Goal: Information Seeking & Learning: Learn about a topic

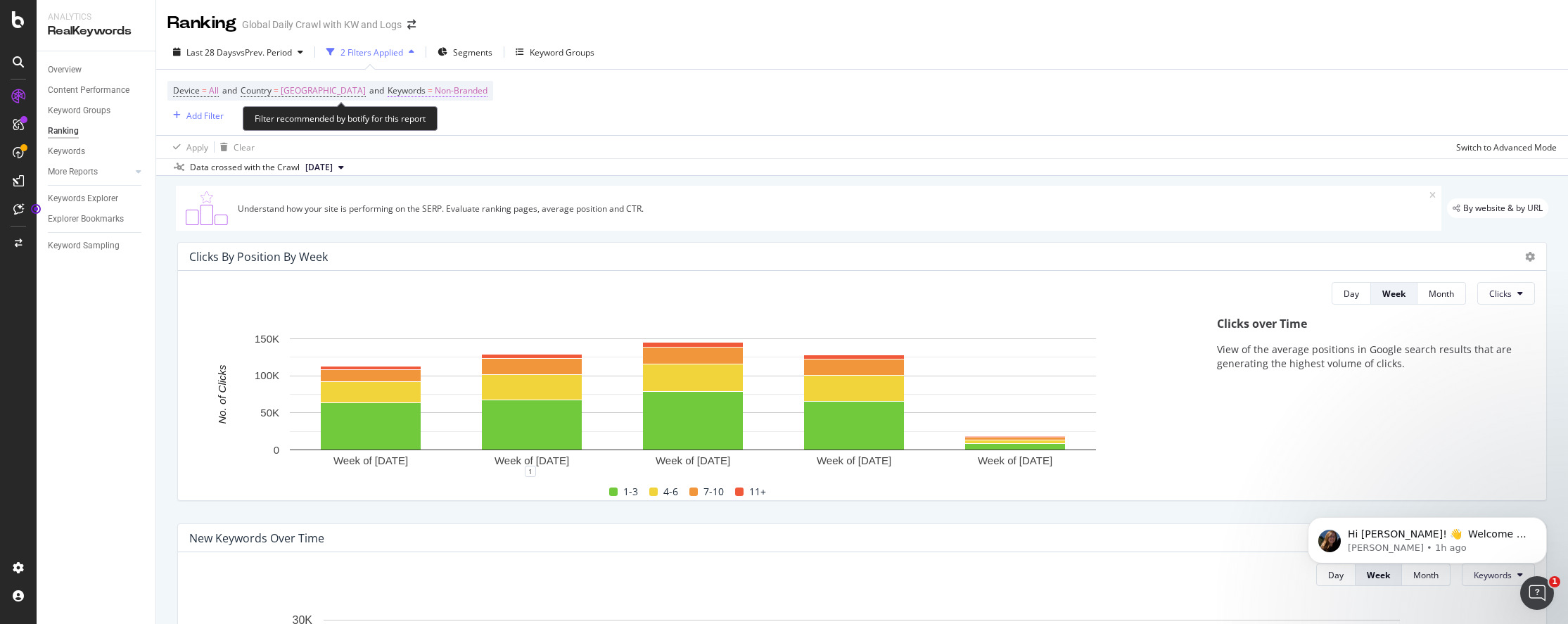
click at [470, 92] on span "Non-Branded" at bounding box center [461, 91] width 53 height 20
click at [466, 122] on span "Non-Branded" at bounding box center [450, 123] width 58 height 12
click at [687, 130] on div "Device = All and Country = [GEOGRAPHIC_DATA] and Keywords = Non-Branded Add Fil…" at bounding box center [862, 102] width 1389 height 66
click at [113, 104] on link "Keyword Groups" at bounding box center [96, 110] width 97 height 15
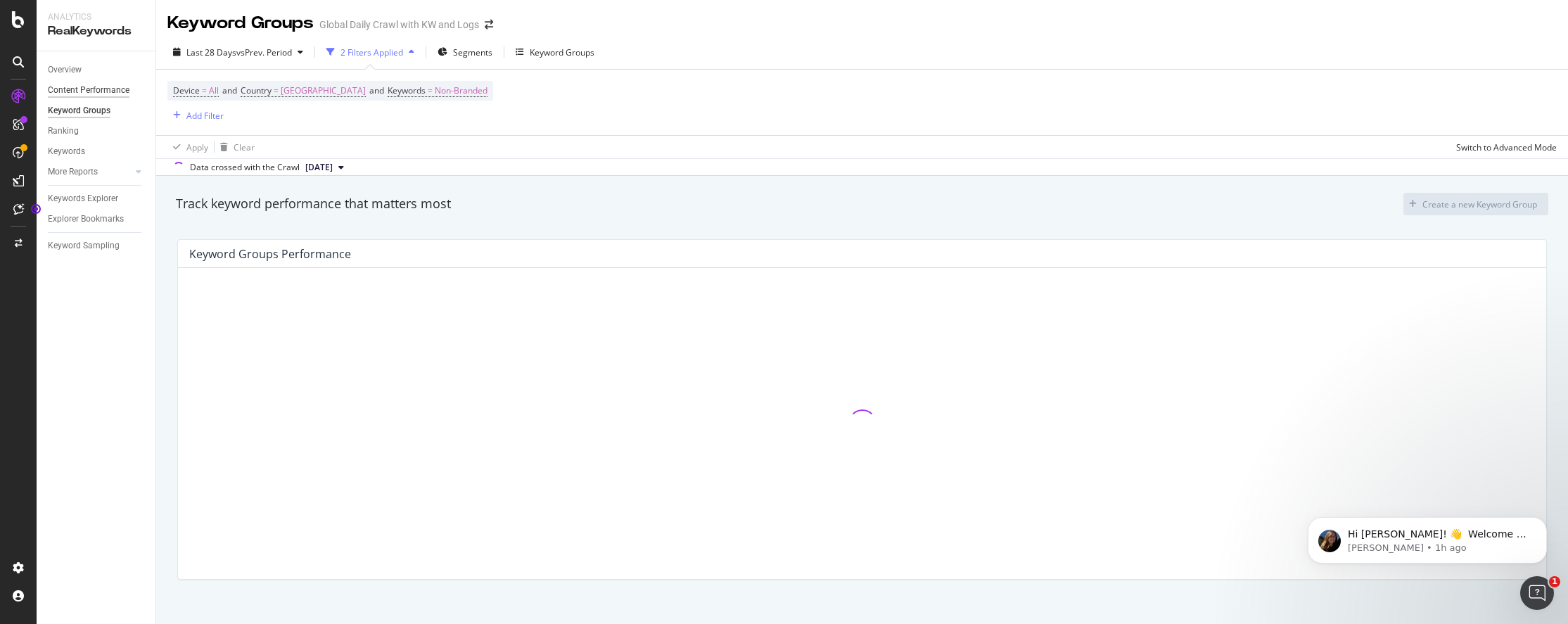
click at [118, 88] on div "Content Performance" at bounding box center [88, 90] width 82 height 15
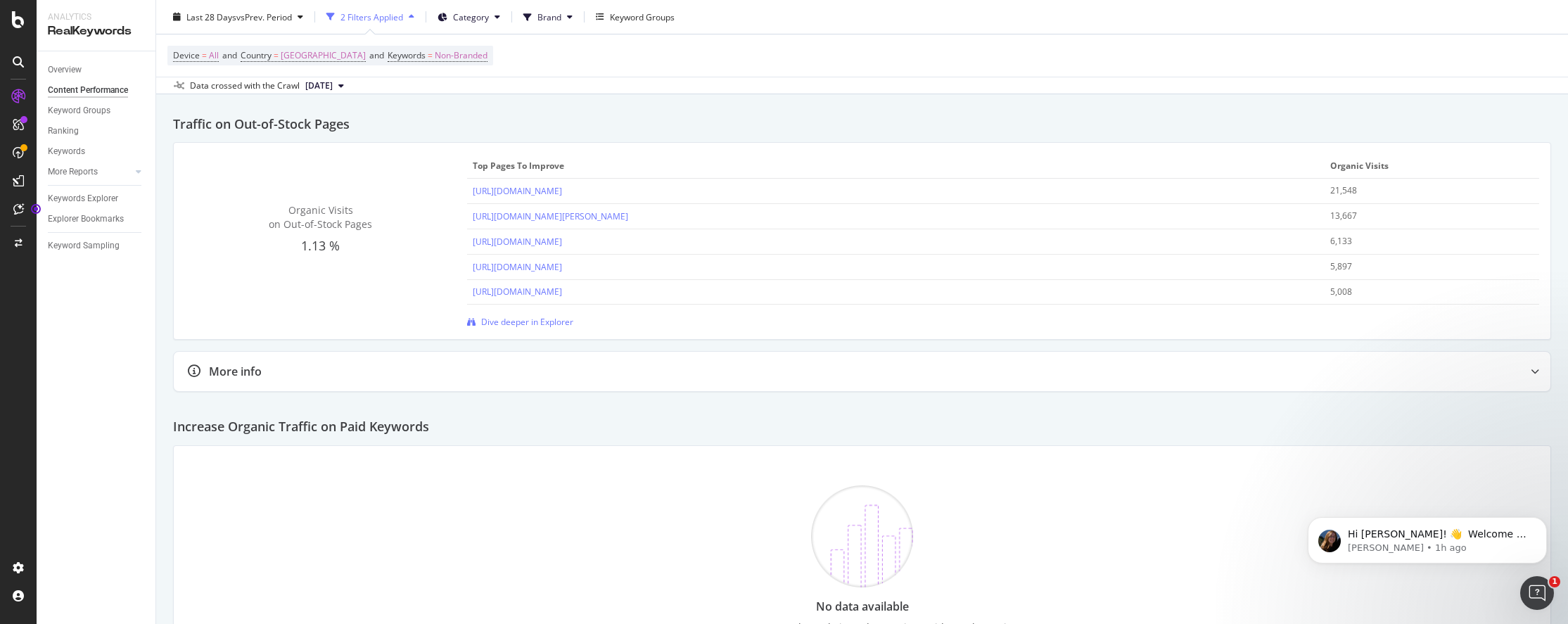
scroll to position [2286, 0]
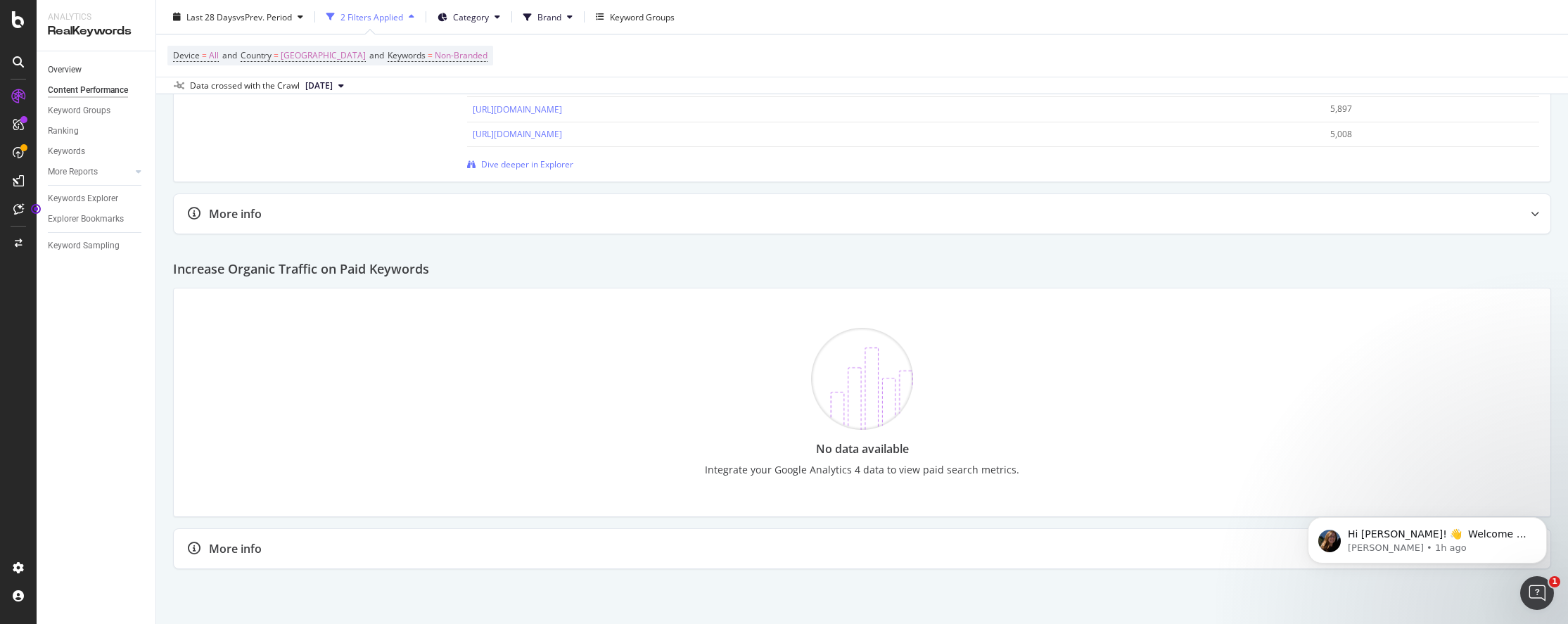
click at [90, 70] on link "Overview" at bounding box center [96, 70] width 97 height 15
